Goal: Task Accomplishment & Management: Use online tool/utility

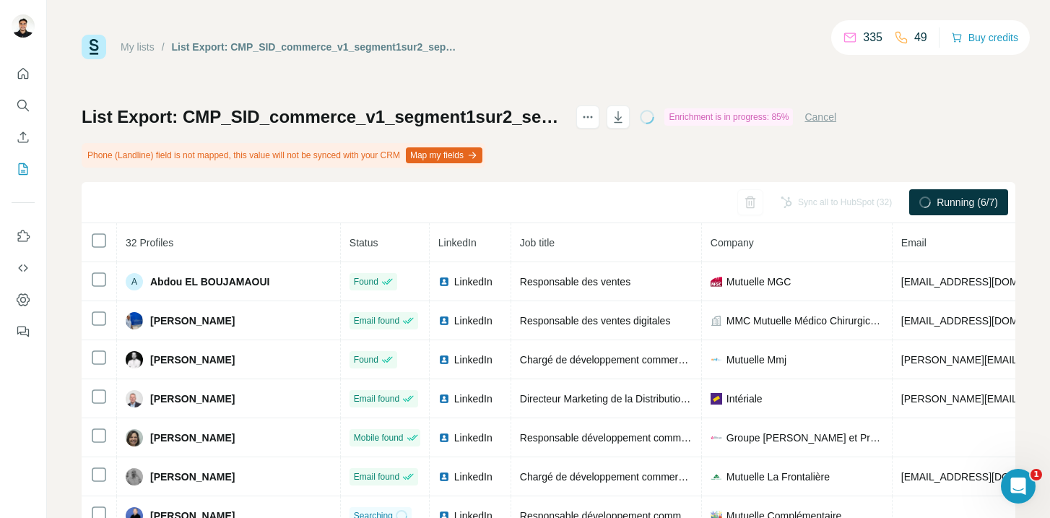
click at [130, 51] on link "My lists" at bounding box center [138, 47] width 34 height 12
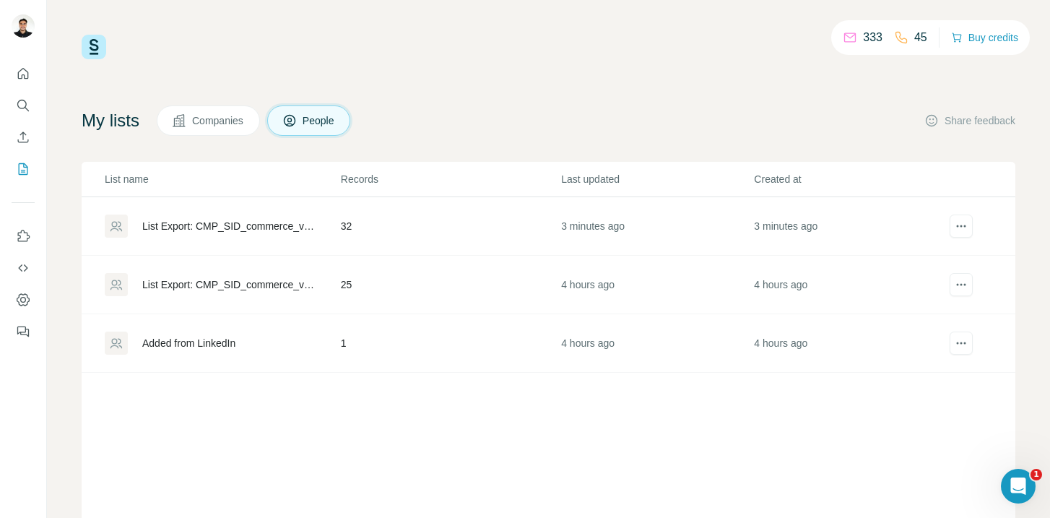
click at [243, 222] on div "List Export: CMP_SID_commerce_v1_segment1sur2_septembre 2025 - [DATE] 12:05" at bounding box center [229, 226] width 174 height 14
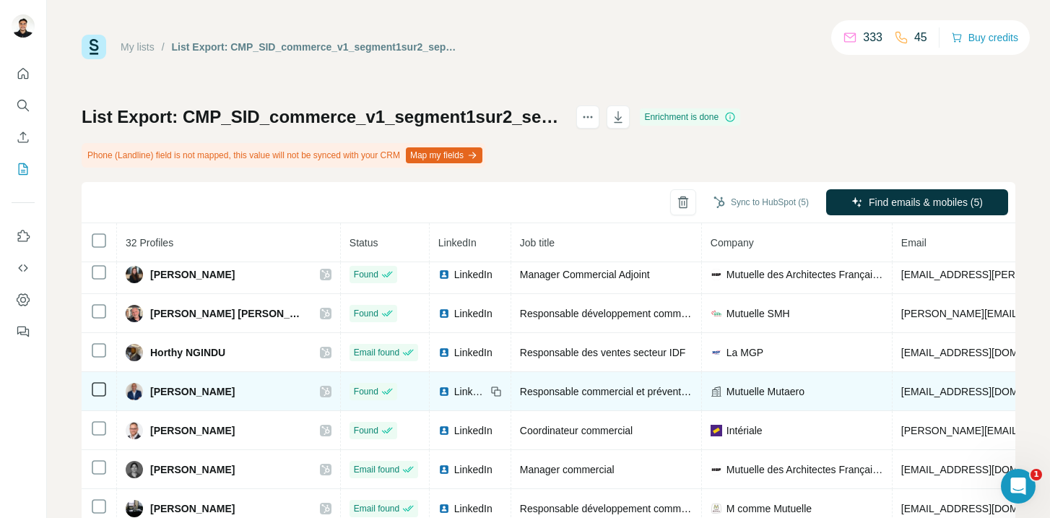
scroll to position [913, 0]
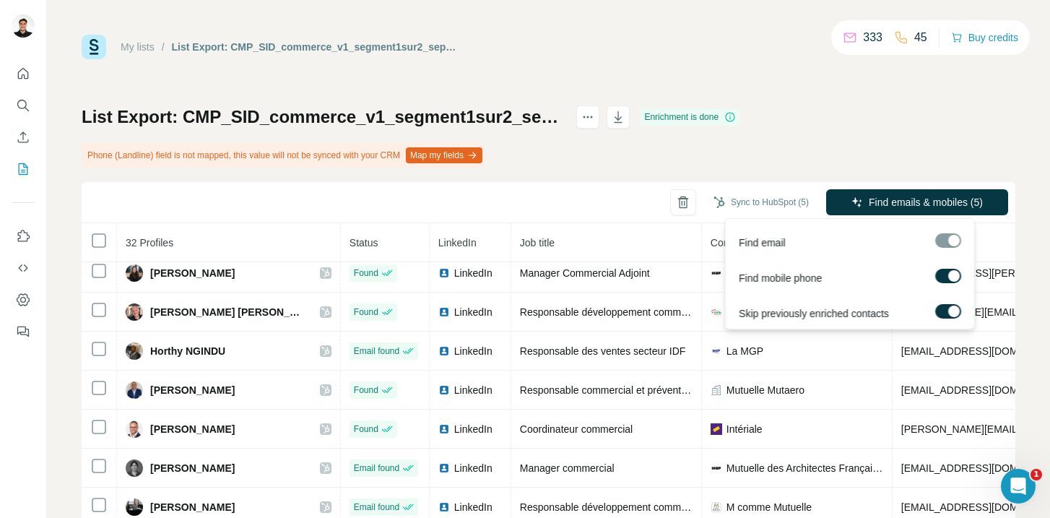
click at [949, 239] on div at bounding box center [948, 240] width 26 height 14
click at [952, 279] on div at bounding box center [954, 276] width 12 height 12
click at [954, 310] on div at bounding box center [954, 311] width 12 height 12
click at [947, 248] on div at bounding box center [948, 242] width 26 height 18
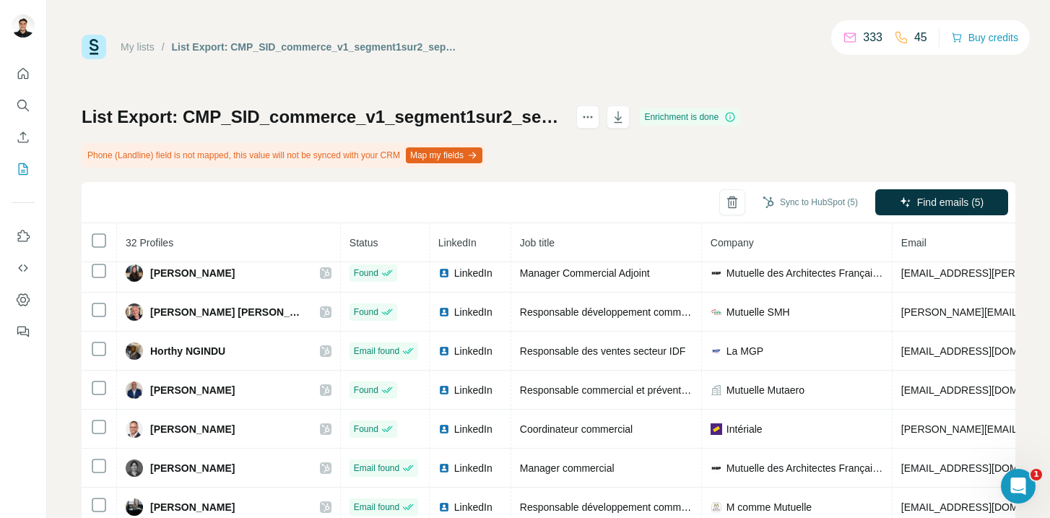
click at [919, 127] on div "List Export: CMP_SID_commerce_v1_segment1sur2_septembre 2025 - [DATE] 12:05 Enr…" at bounding box center [549, 354] width 934 height 499
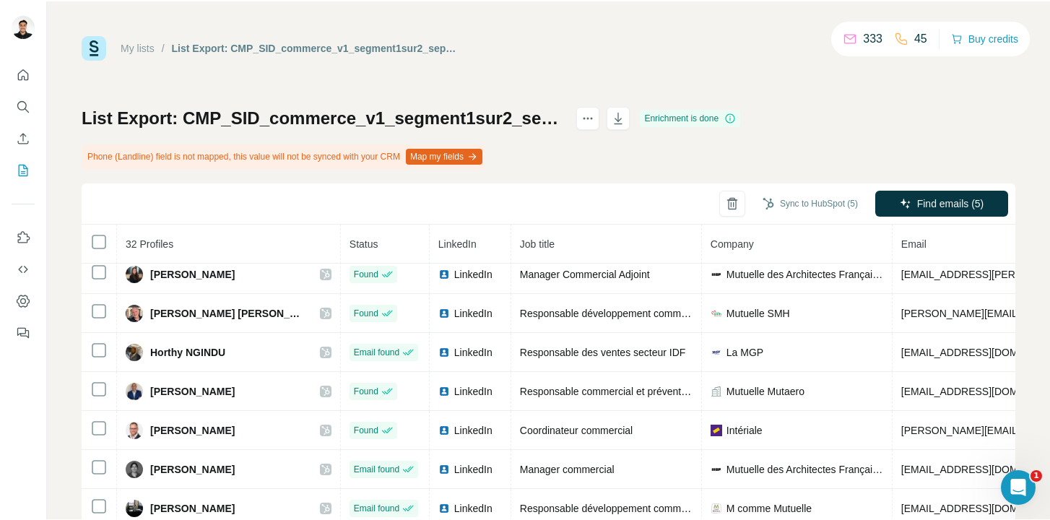
scroll to position [0, 0]
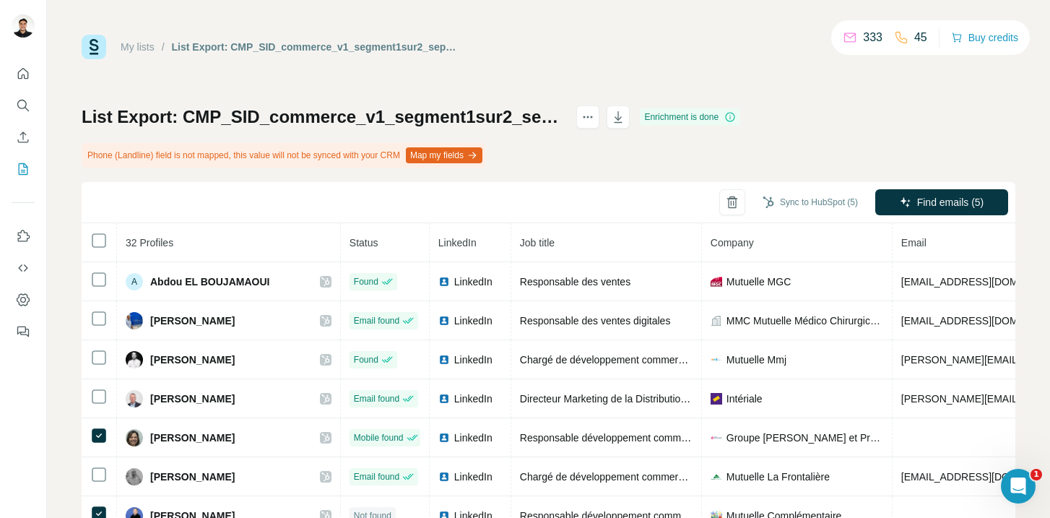
click at [653, 158] on div "List Export: CMP_SID_commerce_v1_segment1sur2_septembre 2025 - [DATE] 12:05 Enr…" at bounding box center [549, 354] width 934 height 499
click at [126, 45] on link "My lists" at bounding box center [138, 47] width 34 height 12
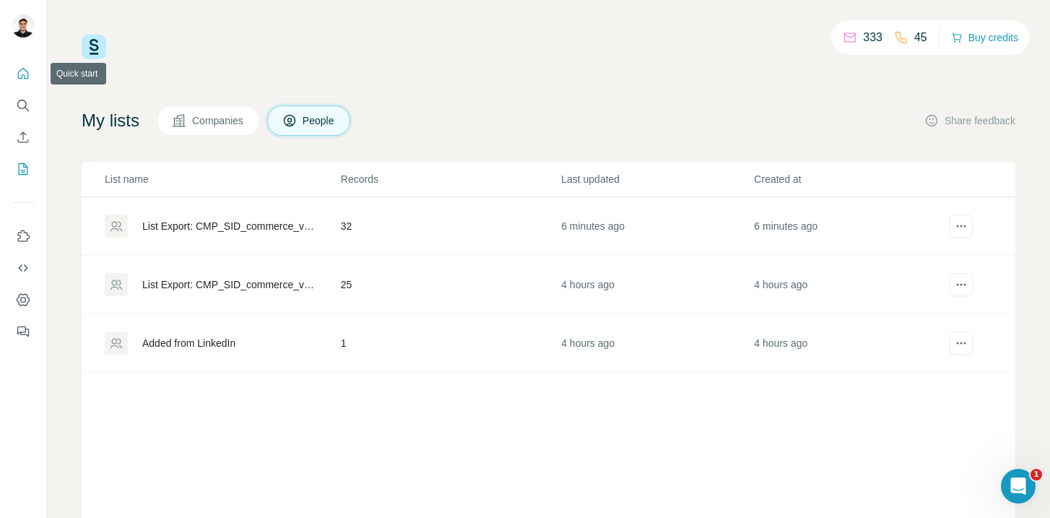
click at [27, 71] on icon "Quick start" at bounding box center [23, 73] width 14 height 14
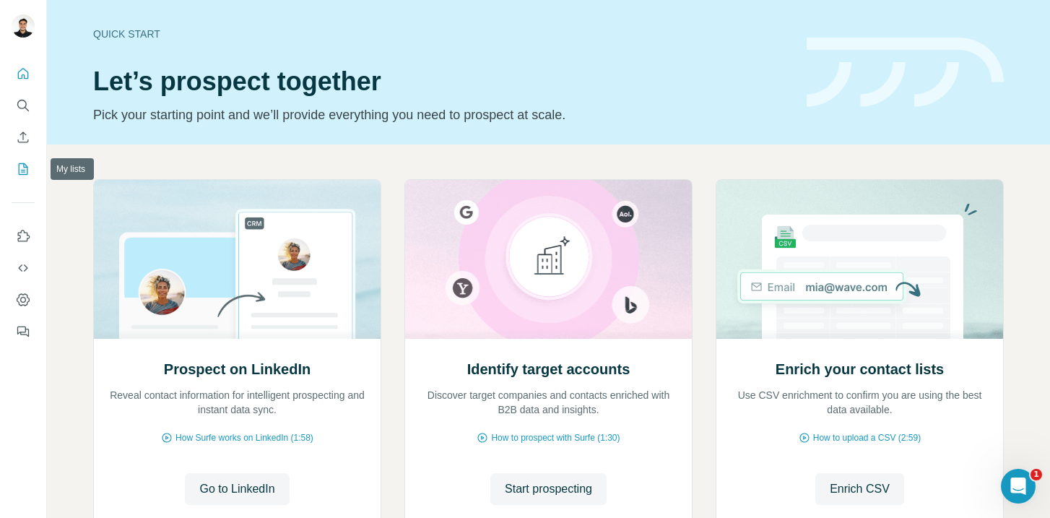
click at [21, 162] on icon "My lists" at bounding box center [23, 169] width 14 height 14
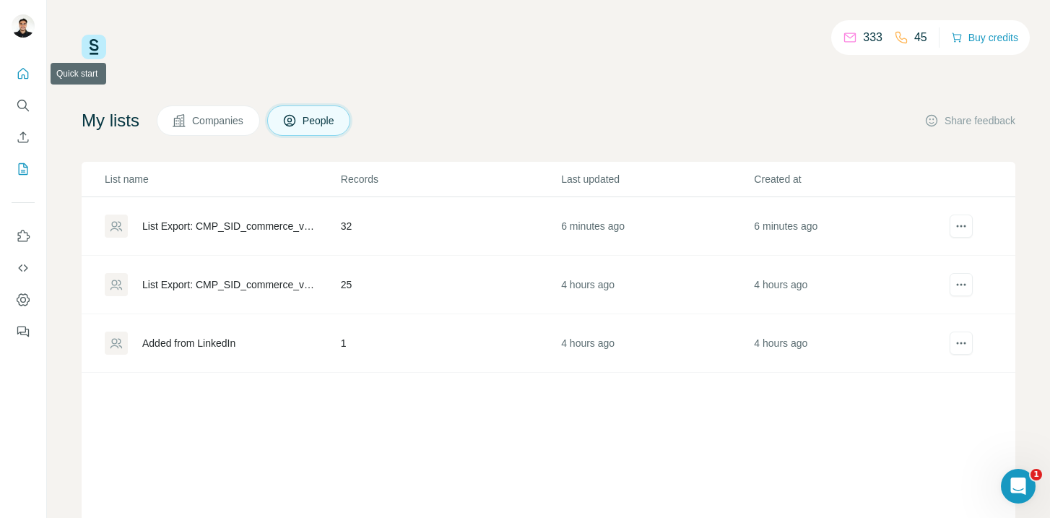
click at [28, 66] on button "Quick start" at bounding box center [23, 74] width 23 height 26
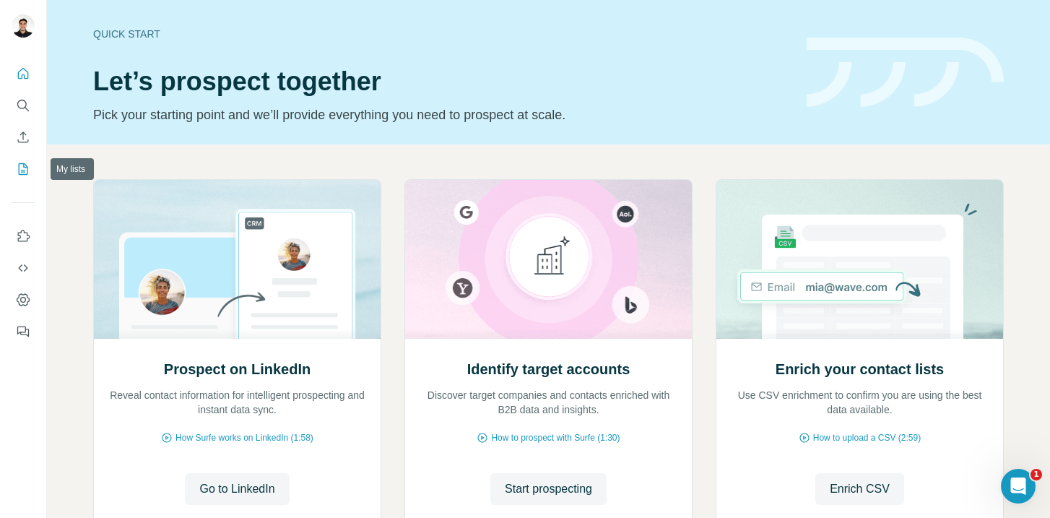
click at [25, 162] on icon "My lists" at bounding box center [23, 169] width 14 height 14
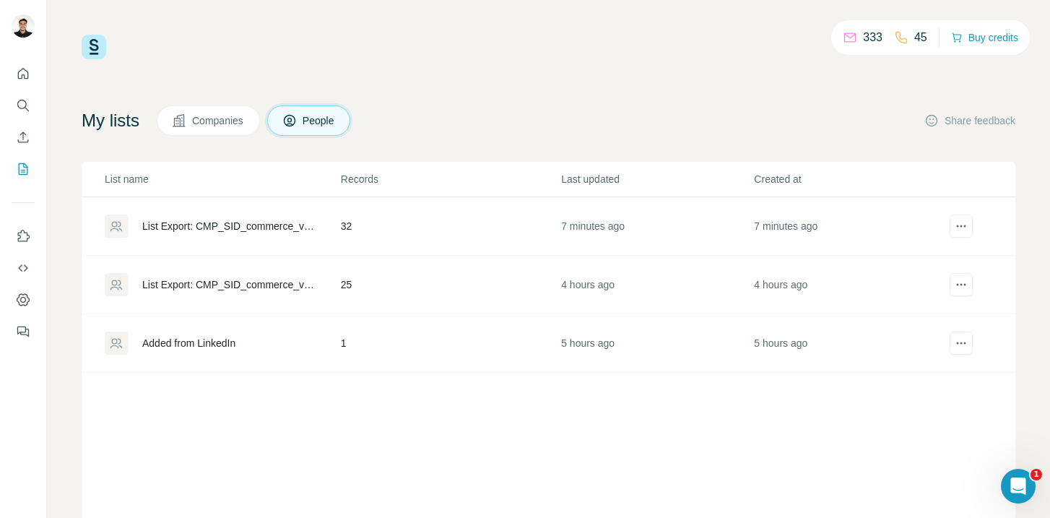
click at [225, 228] on div "List Export: CMP_SID_commerce_v1_segment1sur2_septembre 2025 - [DATE] 12:05" at bounding box center [229, 226] width 174 height 14
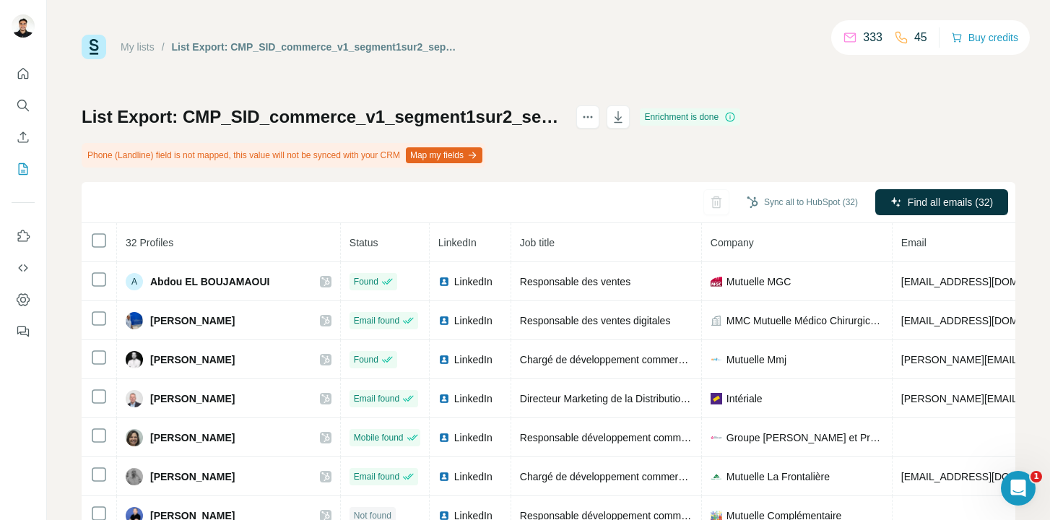
click at [740, 116] on div "Enrichment is done" at bounding box center [690, 116] width 100 height 17
click at [735, 117] on icon at bounding box center [730, 116] width 9 height 9
click at [787, 199] on button "Sync all to HubSpot (32)" at bounding box center [801, 202] width 131 height 22
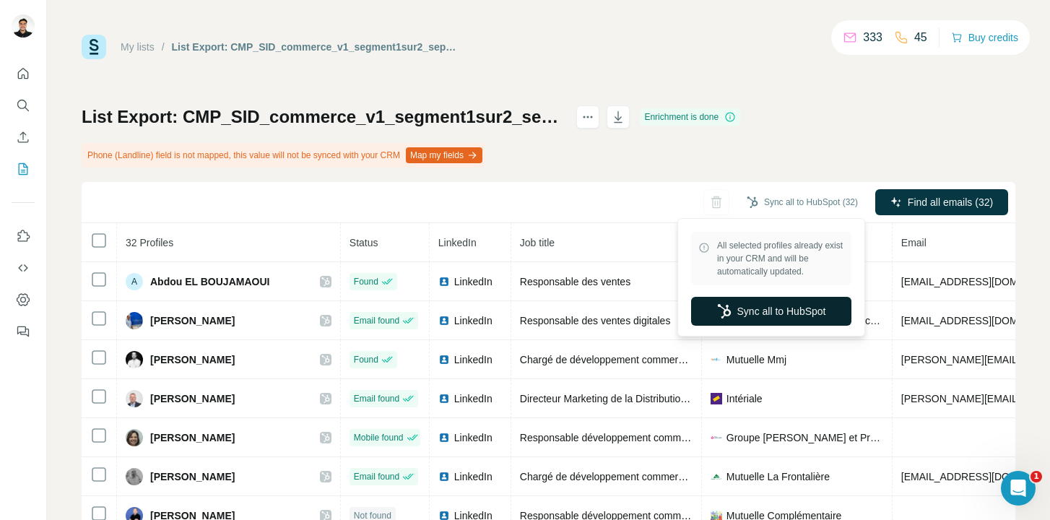
click at [794, 313] on button "Sync all to HubSpot" at bounding box center [771, 311] width 160 height 29
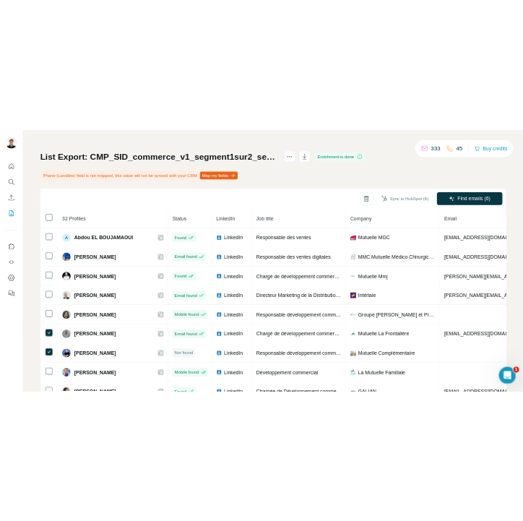
scroll to position [62, 0]
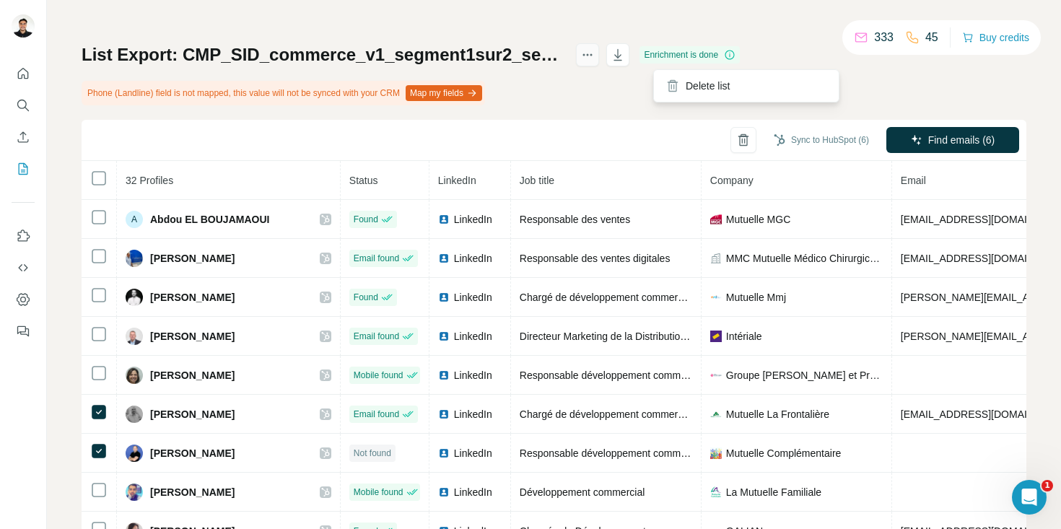
click at [595, 50] on icon "actions" at bounding box center [588, 55] width 14 height 14
click at [726, 38] on div "My lists / List Export: CMP_SID_commerce_v1_segment1sur2_septembre 2025 - [DATE…" at bounding box center [554, 258] width 945 height 570
click at [999, 40] on button "Buy credits" at bounding box center [995, 37] width 67 height 20
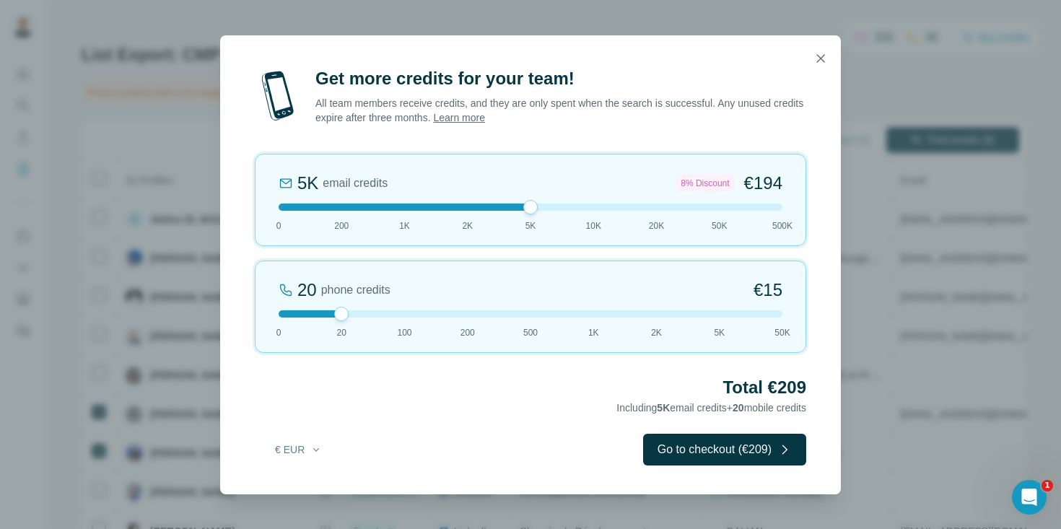
drag, startPoint x: 341, startPoint y: 208, endPoint x: 492, endPoint y: 220, distance: 151.4
click at [509, 213] on div "5K email credits 8% Discount €194 0 200 1K 2K 5K 10K 20K 50K 500K" at bounding box center [531, 200] width 552 height 92
drag, startPoint x: 341, startPoint y: 311, endPoint x: 251, endPoint y: 305, distance: 89.7
click at [251, 305] on div "Get more credits for your team! All team members receive credits, and they are …" at bounding box center [530, 280] width 621 height 427
click at [406, 209] on div at bounding box center [531, 207] width 504 height 7
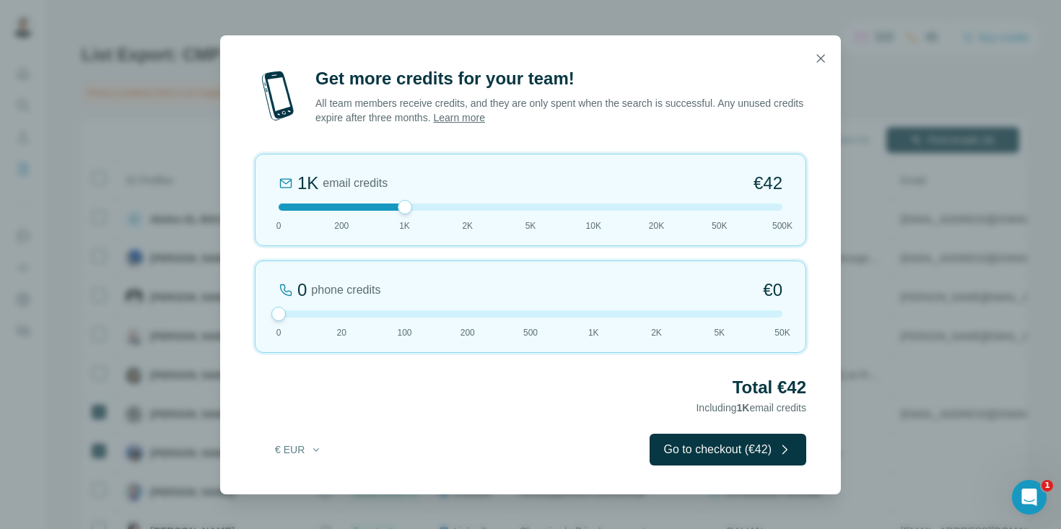
click at [347, 204] on div at bounding box center [531, 207] width 504 height 7
click at [351, 318] on div "0 phone credits €0 [PHONE_NUMBER] 1K 2K 5K 50K" at bounding box center [531, 307] width 552 height 92
click at [469, 316] on div at bounding box center [531, 313] width 504 height 7
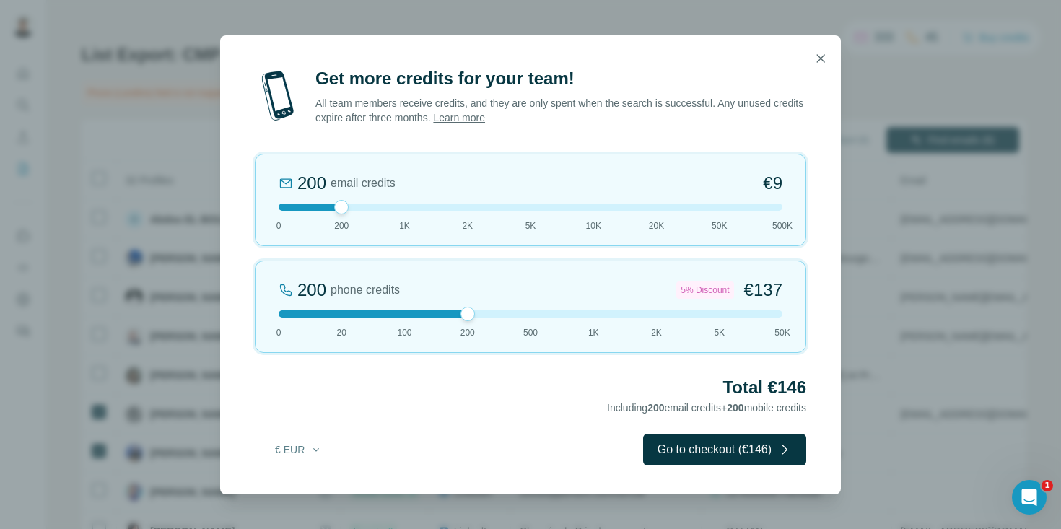
click at [284, 311] on div at bounding box center [531, 313] width 504 height 7
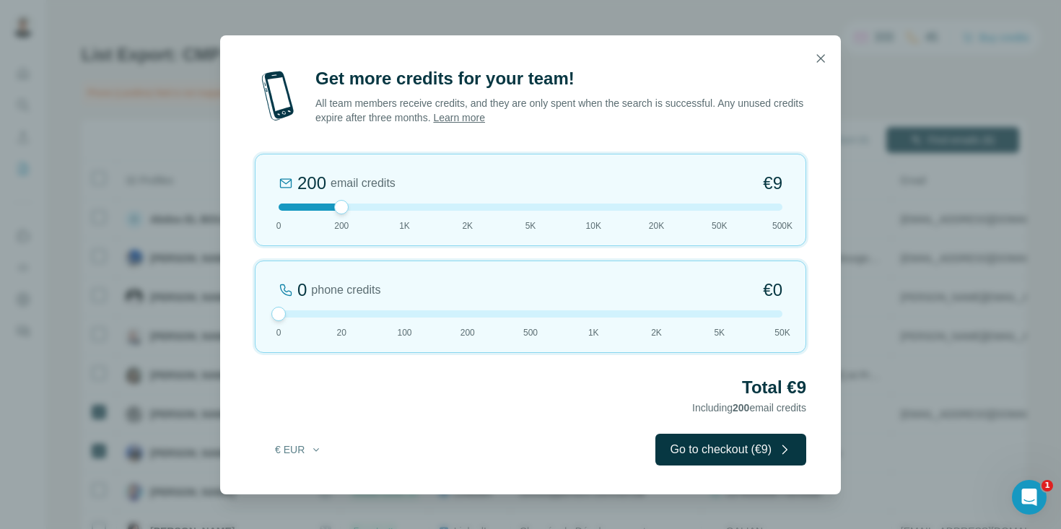
click at [386, 205] on div at bounding box center [531, 207] width 504 height 7
click at [820, 61] on icon "button" at bounding box center [821, 58] width 14 height 14
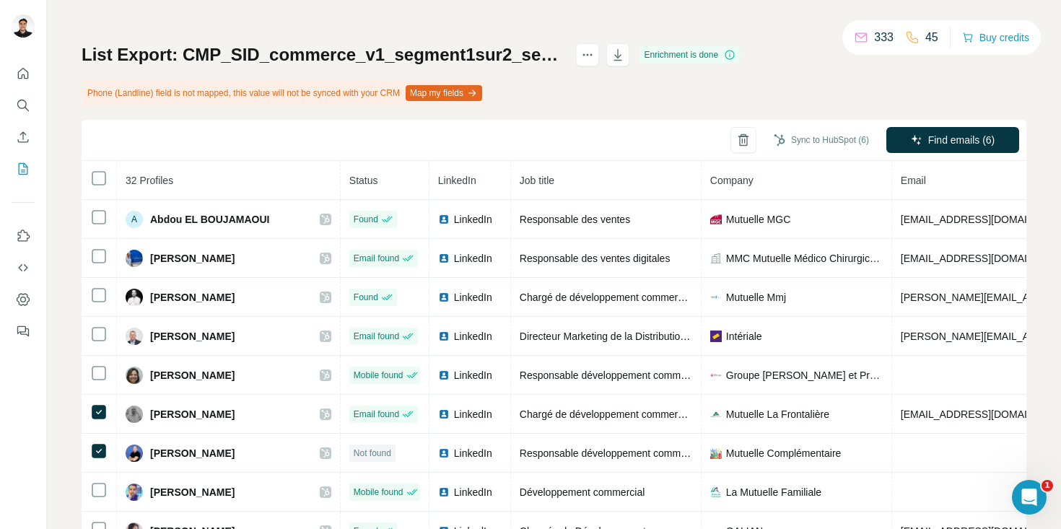
click at [806, 83] on div "List Export: CMP_SID_commerce_v1_segment1sur2_septembre 2025 - [DATE] 12:05 Enr…" at bounding box center [554, 292] width 945 height 499
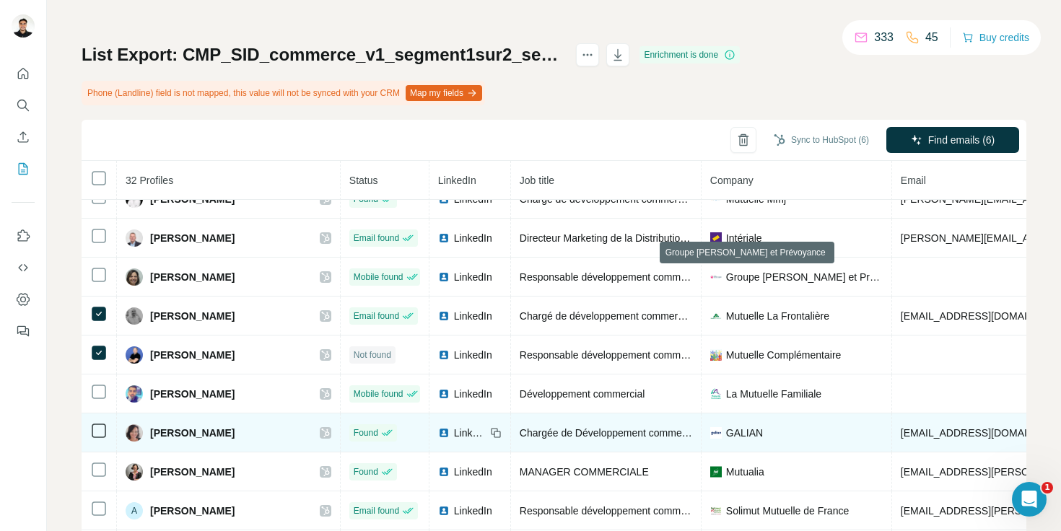
scroll to position [101, 0]
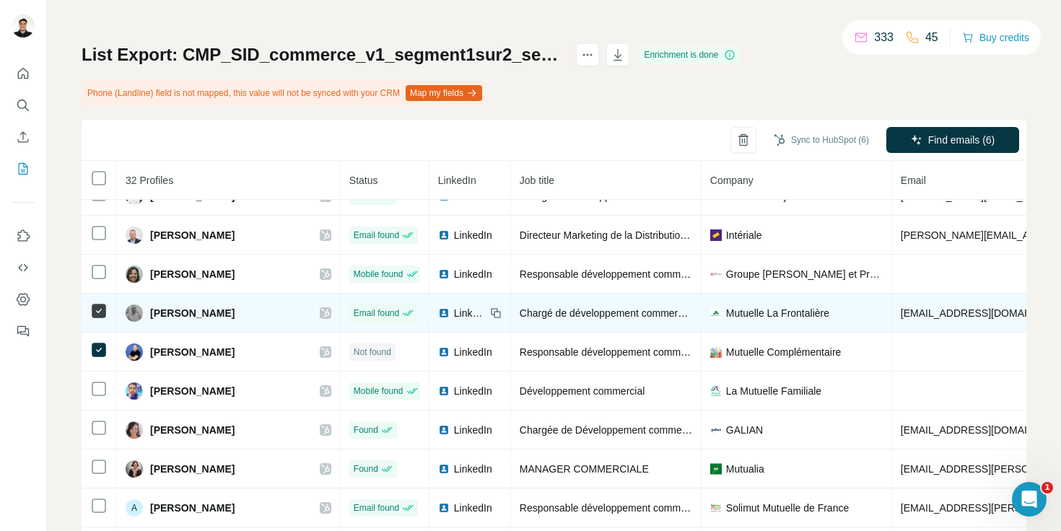
click at [216, 312] on span "[PERSON_NAME]" at bounding box center [192, 313] width 84 height 14
copy div "[PERSON_NAME]"
click at [204, 314] on span "[PERSON_NAME]" at bounding box center [192, 313] width 84 height 14
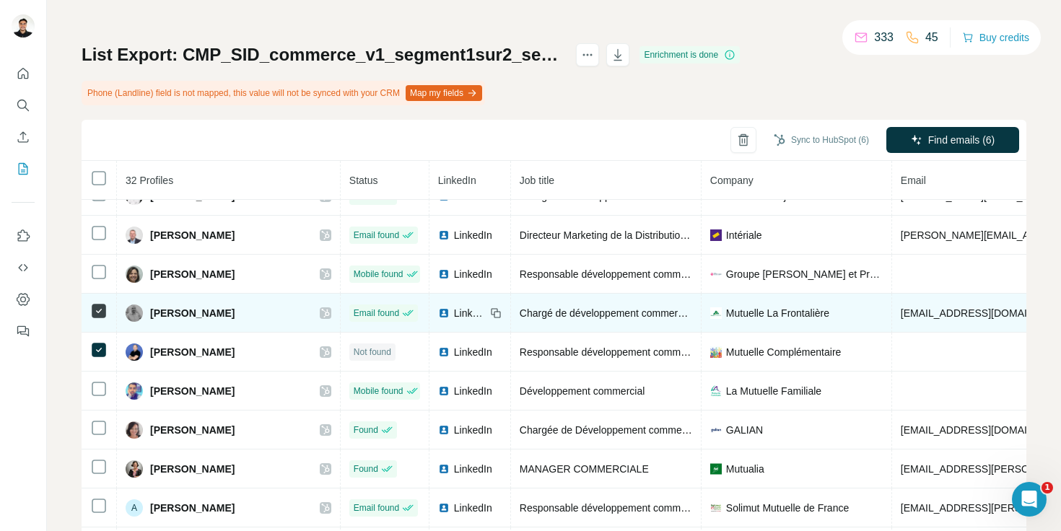
click at [204, 314] on span "[PERSON_NAME]" at bounding box center [192, 313] width 84 height 14
click at [229, 318] on span "[PERSON_NAME]" at bounding box center [192, 313] width 84 height 14
drag, startPoint x: 232, startPoint y: 313, endPoint x: 152, endPoint y: 313, distance: 79.4
click at [152, 313] on span "[PERSON_NAME]" at bounding box center [192, 313] width 84 height 14
copy span "[PERSON_NAME]"
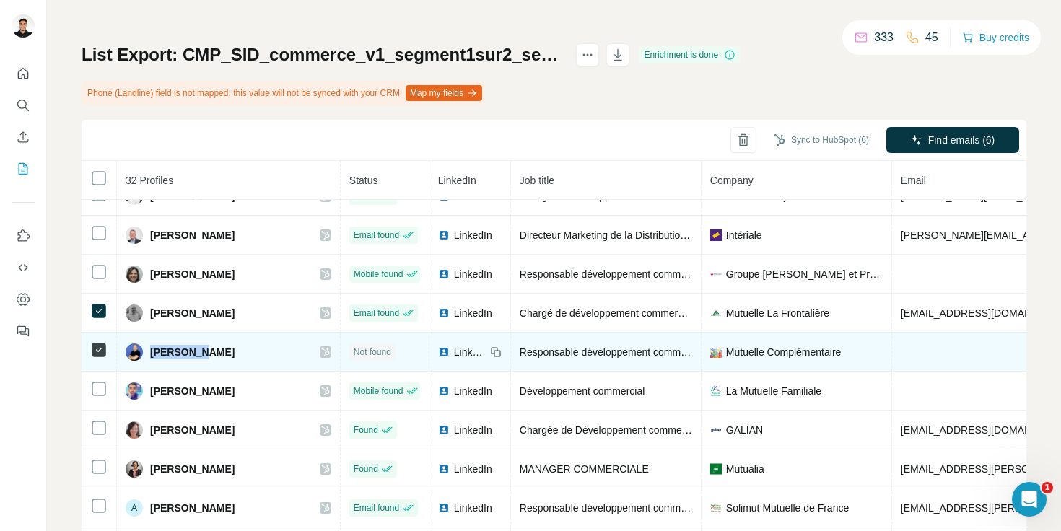
drag, startPoint x: 190, startPoint y: 352, endPoint x: 153, endPoint y: 355, distance: 36.9
click at [153, 355] on span "[PERSON_NAME]" at bounding box center [192, 352] width 84 height 14
copy span "[PERSON_NAME]"
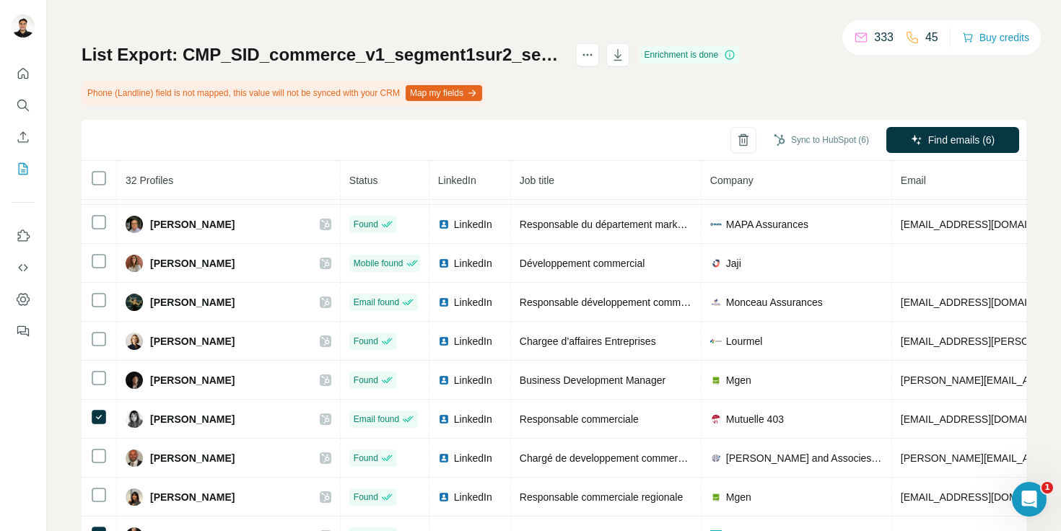
scroll to position [526, 0]
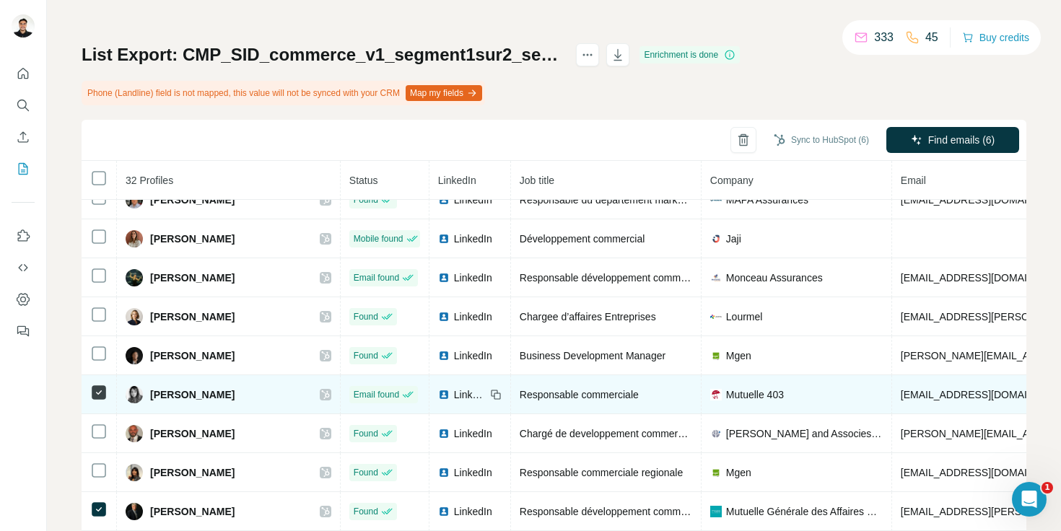
drag, startPoint x: 252, startPoint y: 392, endPoint x: 153, endPoint y: 396, distance: 99.0
click at [153, 396] on span "[PERSON_NAME]" at bounding box center [192, 395] width 84 height 14
copy span "[PERSON_NAME]"
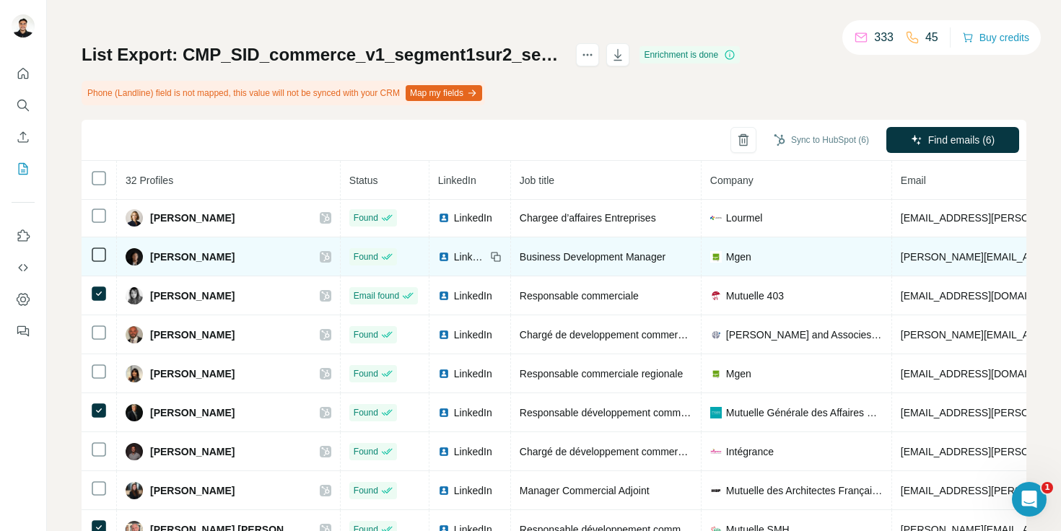
scroll to position [629, 0]
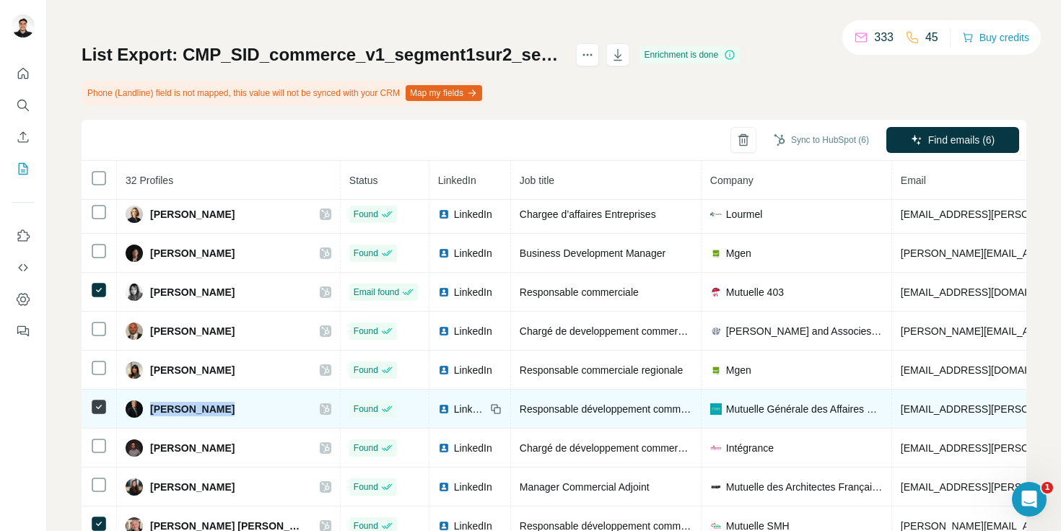
drag, startPoint x: 227, startPoint y: 409, endPoint x: 152, endPoint y: 406, distance: 75.9
click at [152, 406] on div "[PERSON_NAME]" at bounding box center [229, 409] width 206 height 17
copy span "[PERSON_NAME]"
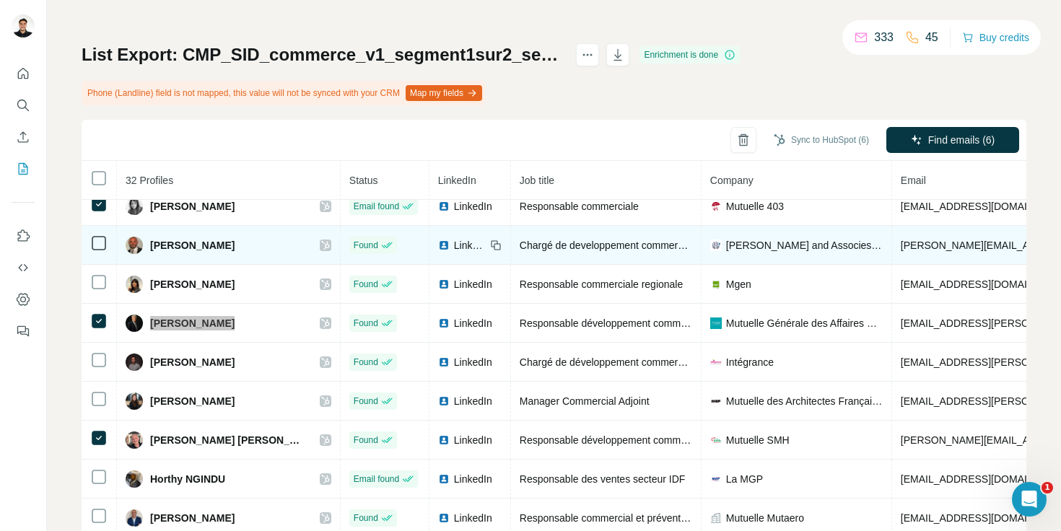
scroll to position [716, 0]
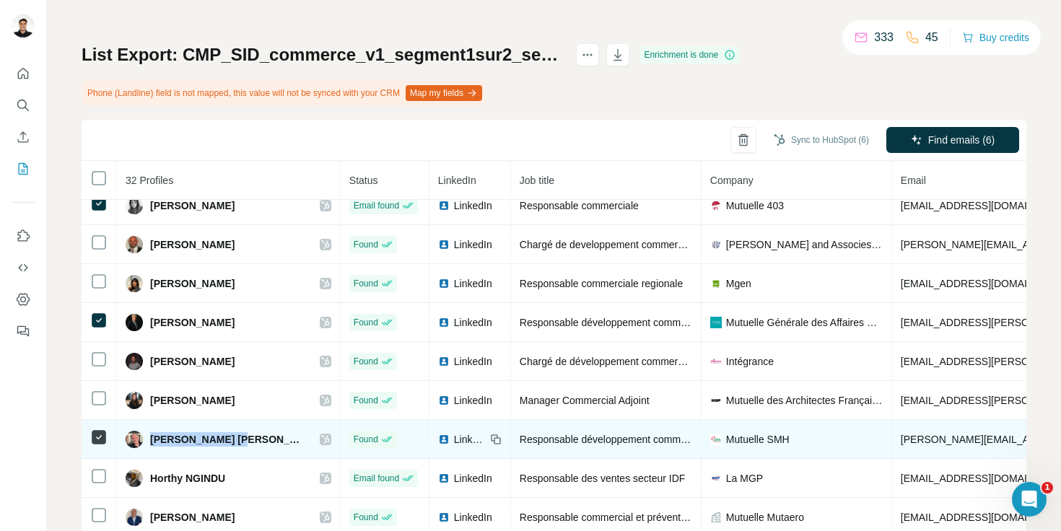
drag, startPoint x: 242, startPoint y: 439, endPoint x: 152, endPoint y: 439, distance: 89.5
click at [152, 439] on div "[PERSON_NAME] [PERSON_NAME]" at bounding box center [229, 439] width 206 height 17
copy span "[PERSON_NAME] [PERSON_NAME]"
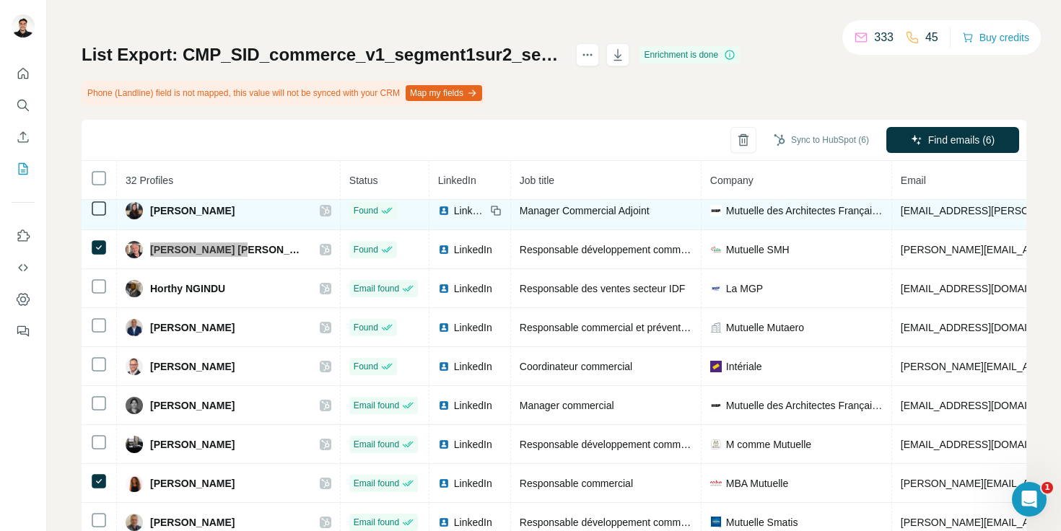
scroll to position [913, 0]
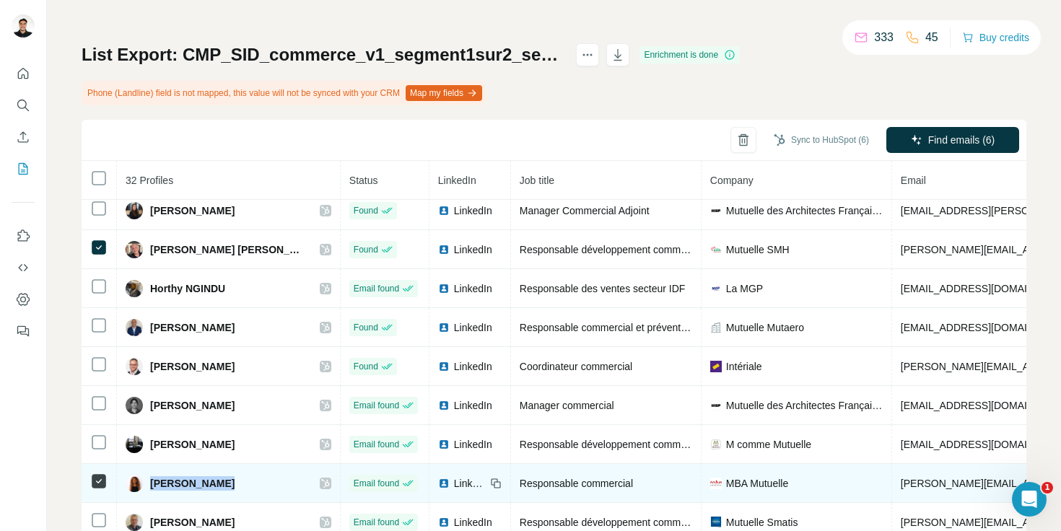
drag, startPoint x: 222, startPoint y: 477, endPoint x: 152, endPoint y: 477, distance: 70.8
click at [152, 477] on div "[PERSON_NAME]" at bounding box center [229, 483] width 206 height 17
copy span "[PERSON_NAME]"
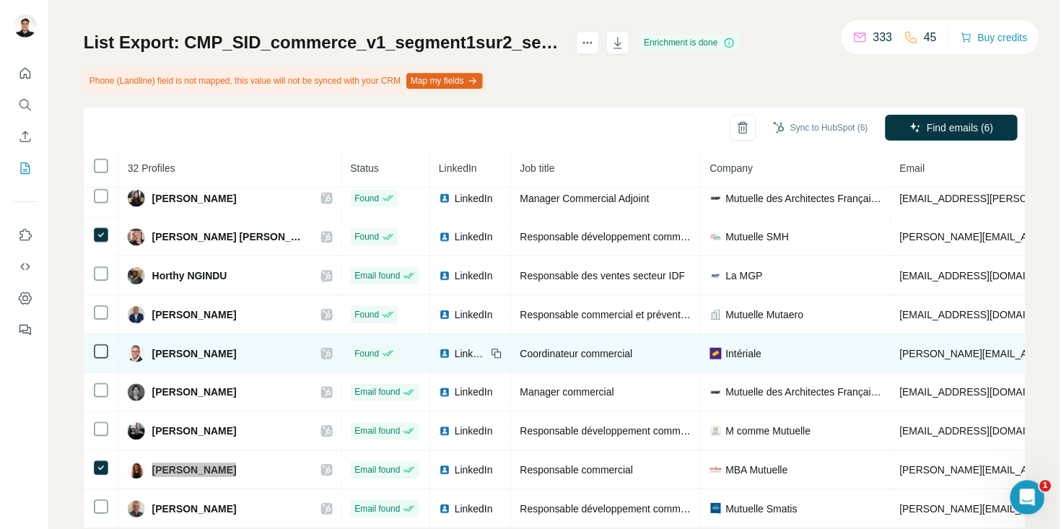
scroll to position [108, 0]
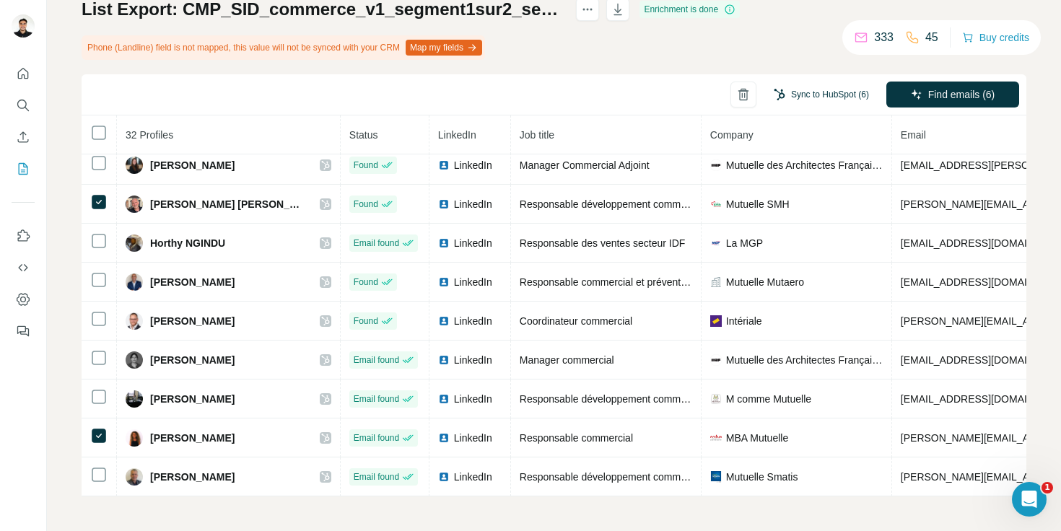
click at [834, 87] on button "Sync to HubSpot (6)" at bounding box center [822, 95] width 116 height 22
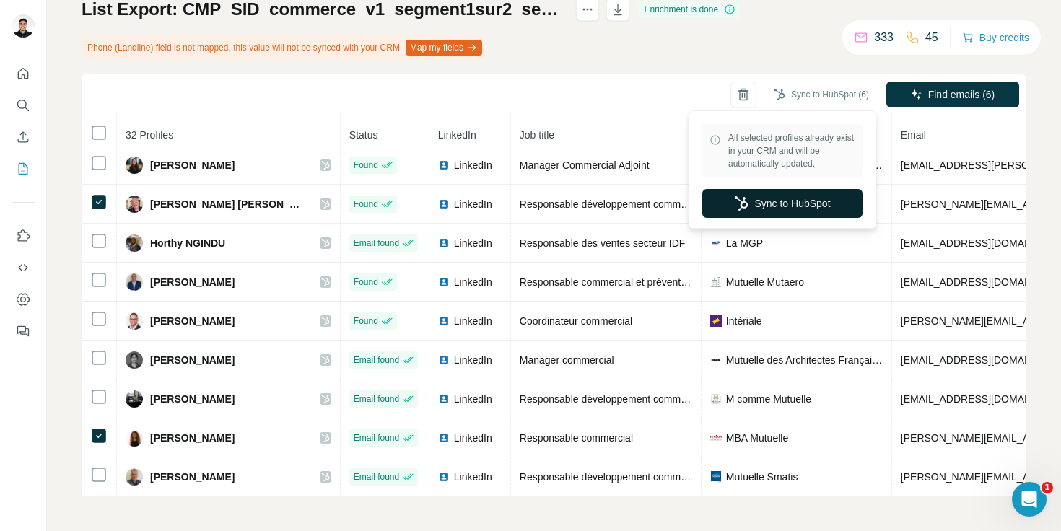
click at [790, 201] on button "Sync to HubSpot" at bounding box center [783, 203] width 160 height 29
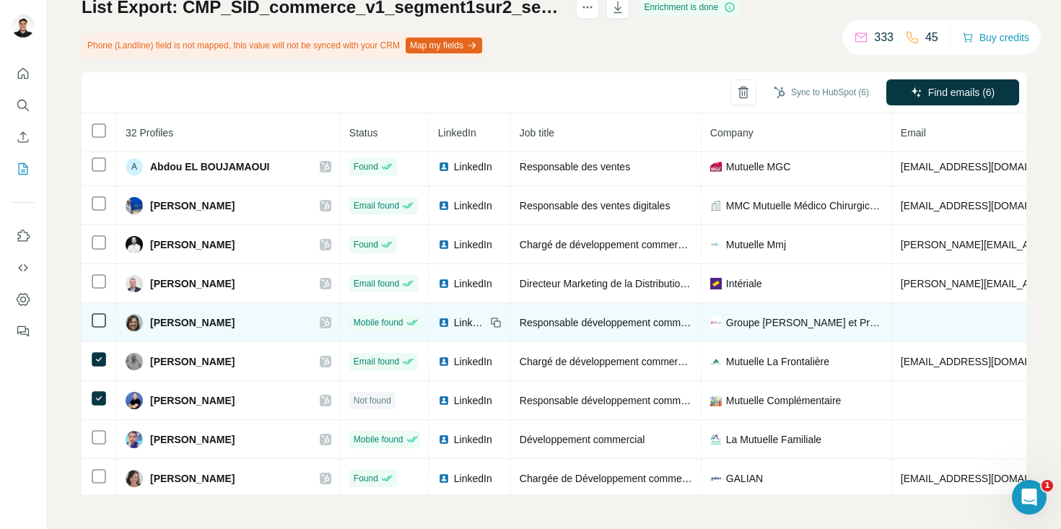
scroll to position [16, 0]
